Goal: Find specific page/section: Find specific page/section

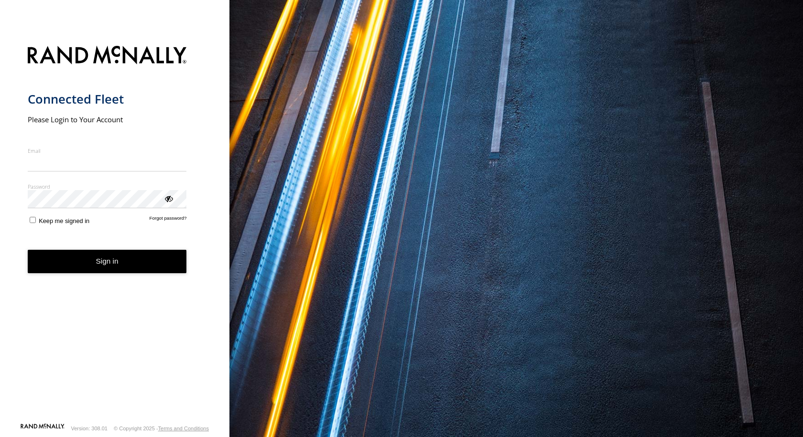
type input "**********"
click at [101, 269] on button "Sign in" at bounding box center [107, 261] width 159 height 23
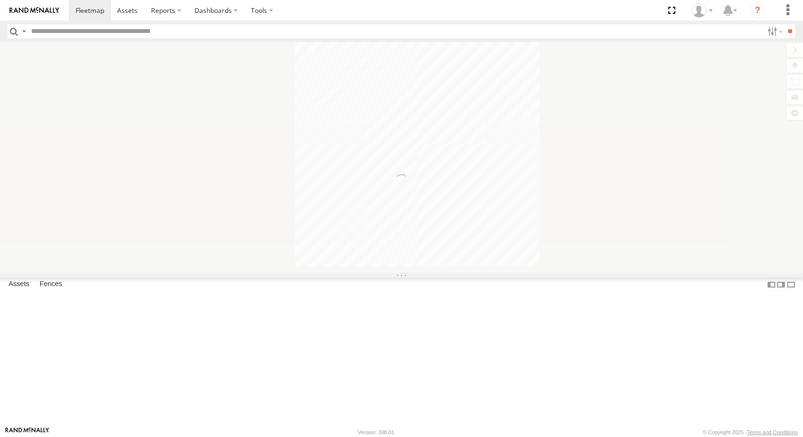
click at [81, 33] on input "text" at bounding box center [395, 31] width 736 height 14
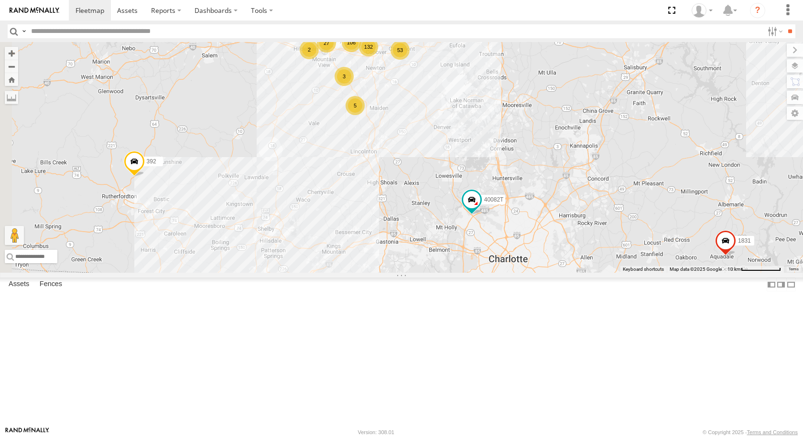
drag, startPoint x: 303, startPoint y: 289, endPoint x: 502, endPoint y: 284, distance: 199.4
click at [502, 273] on div "5216 87121T 40028T 40022T 40116T 7766T T1812 37116T T1804 BAD 884540 37090T 538…" at bounding box center [401, 157] width 803 height 231
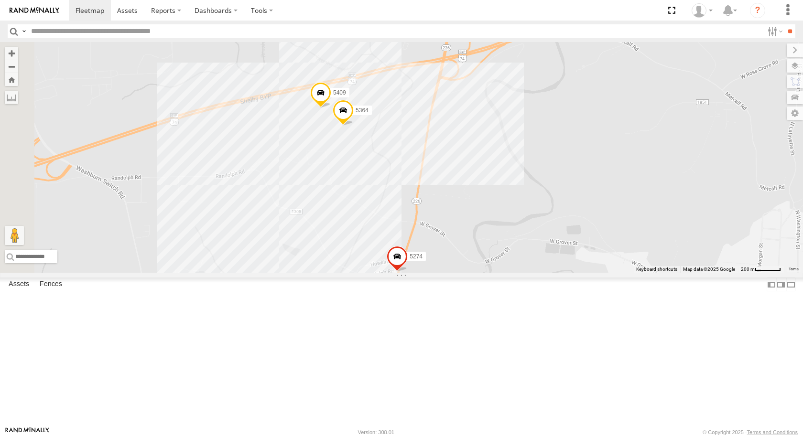
drag, startPoint x: 365, startPoint y: 207, endPoint x: 470, endPoint y: 221, distance: 106.1
click at [470, 221] on div "5216 87121T 40028T 40022T 40116T 7766T T1812 37116T T1804 BAD 884540 37090T 538…" at bounding box center [401, 157] width 803 height 231
